Goal: Find specific page/section: Find specific page/section

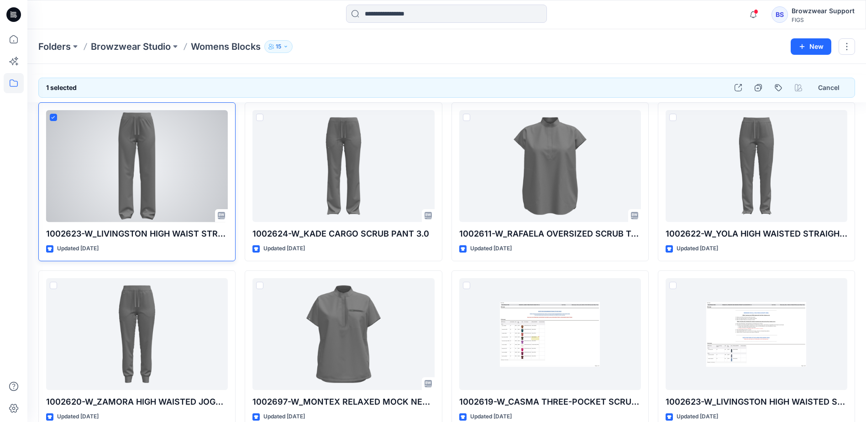
click at [54, 117] on icon at bounding box center [54, 117] width 4 height 2
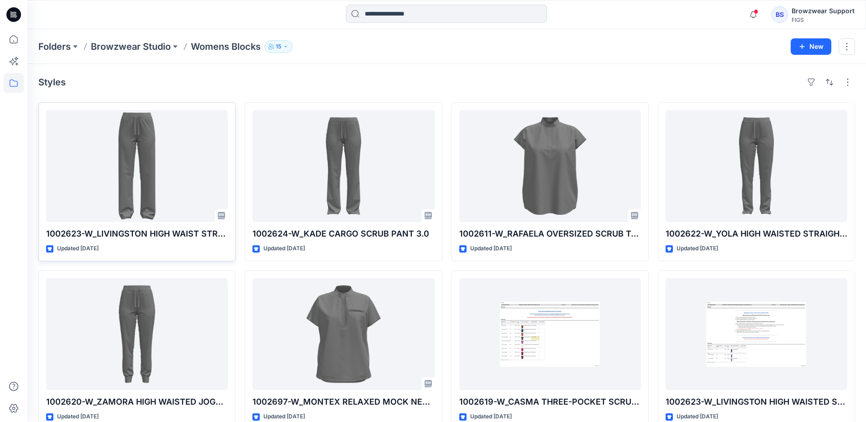
click at [320, 58] on div "Folders Browzwear Studio Womens Blocks 15 New" at bounding box center [446, 46] width 839 height 35
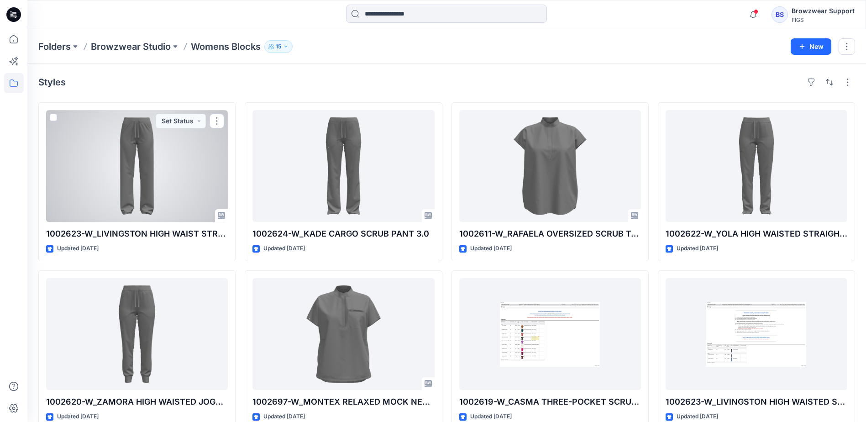
click at [53, 118] on span at bounding box center [53, 117] width 7 height 7
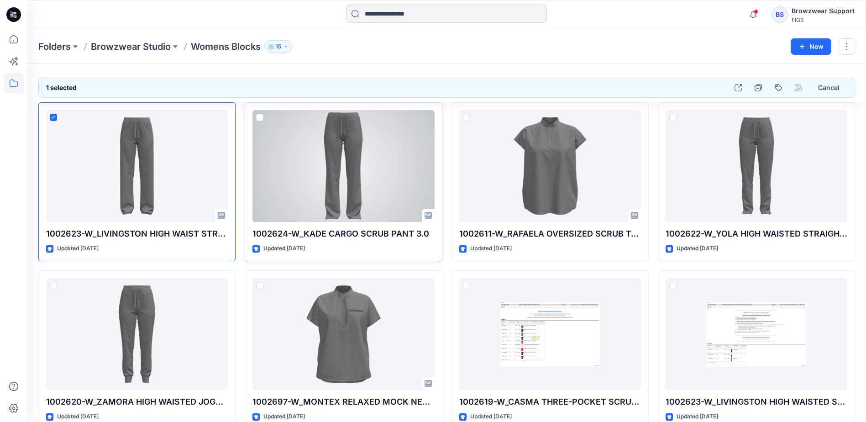
click at [259, 118] on span at bounding box center [259, 117] width 7 height 7
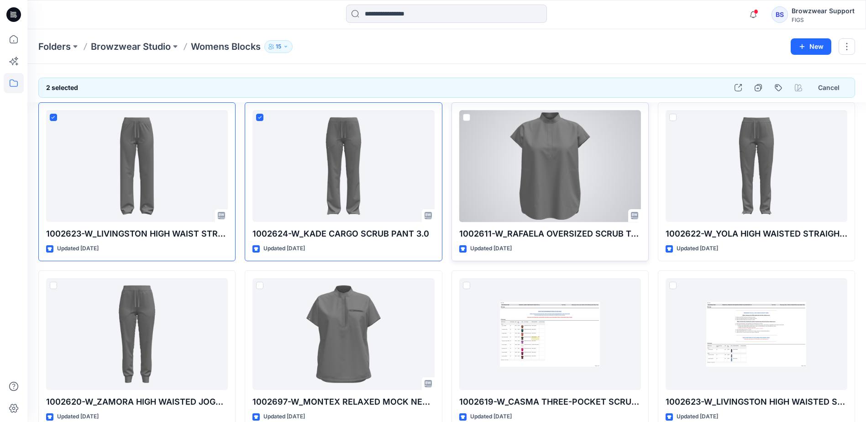
click at [467, 116] on span at bounding box center [466, 117] width 7 height 7
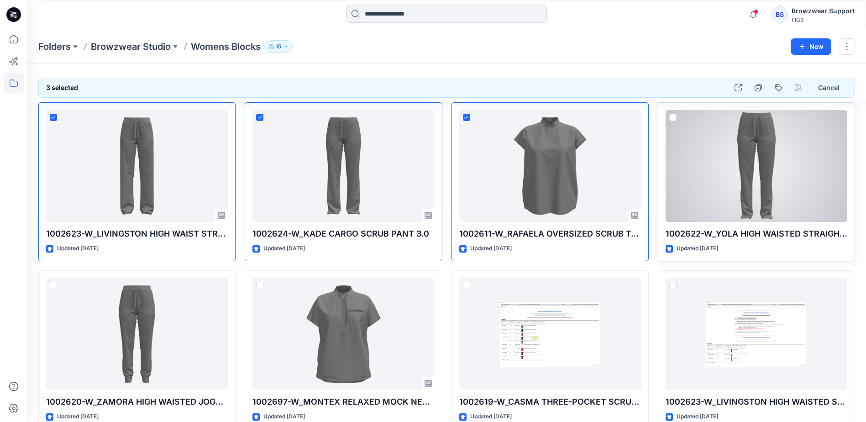
click at [672, 116] on span at bounding box center [672, 117] width 7 height 7
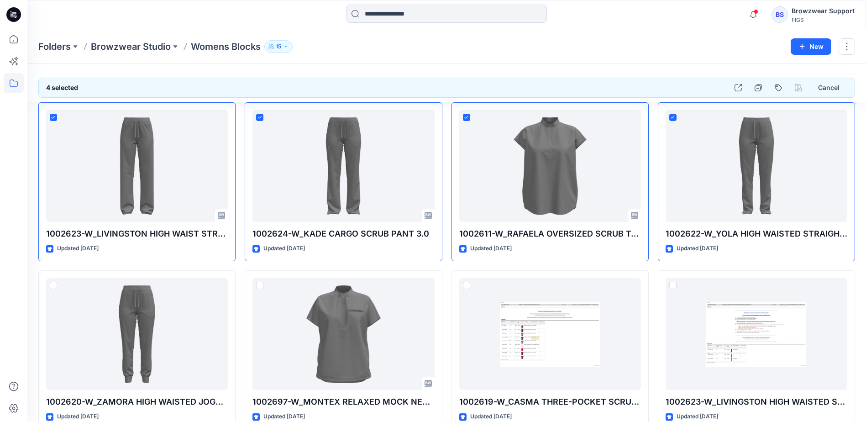
click at [407, 48] on div "Folders Browzwear Studio Womens Blocks 15" at bounding box center [411, 46] width 746 height 13
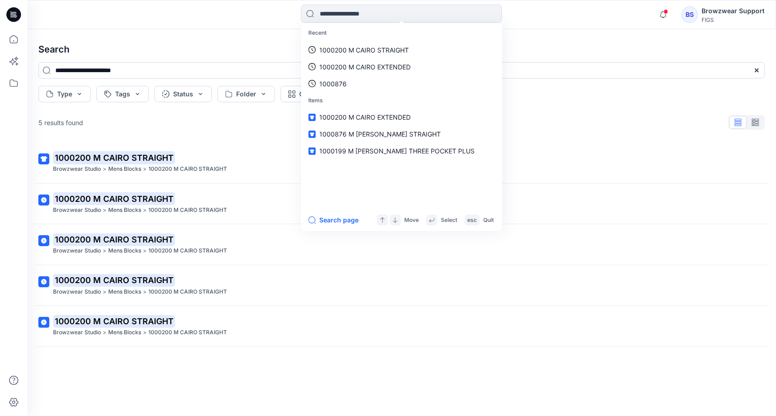
click at [568, 24] on div "Recent 1000200 M CAIRO STRAIGHT 1000200 M CAIRO EXTENDED 1000876 Items 1000200 …" at bounding box center [402, 15] width 374 height 20
